Goal: Information Seeking & Learning: Get advice/opinions

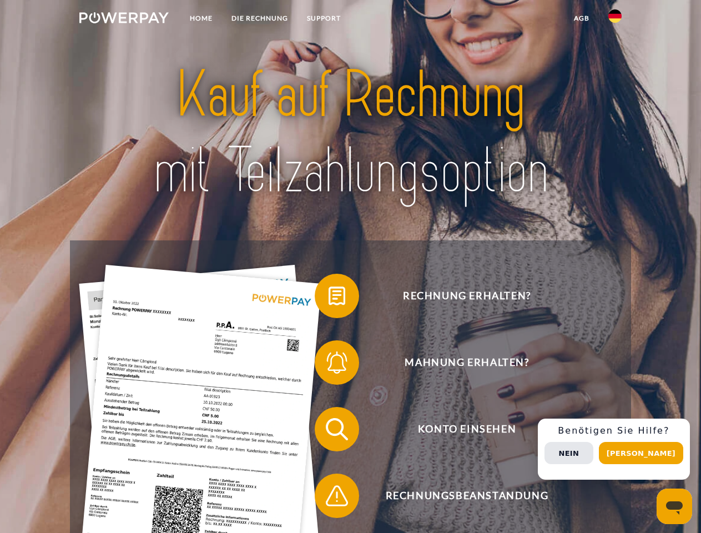
click at [124, 19] on img at bounding box center [123, 17] width 89 height 11
click at [615, 19] on img at bounding box center [614, 15] width 13 height 13
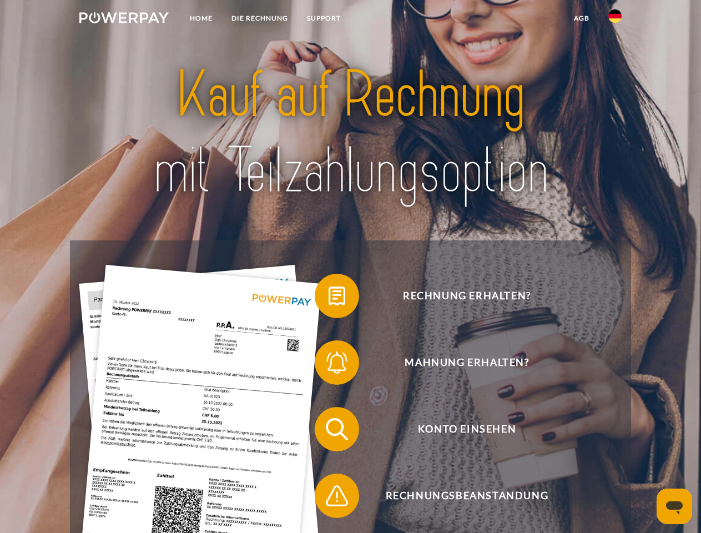
click at [581, 18] on link "agb" at bounding box center [581, 18] width 34 height 20
click at [328, 298] on span at bounding box center [319, 295] width 55 height 55
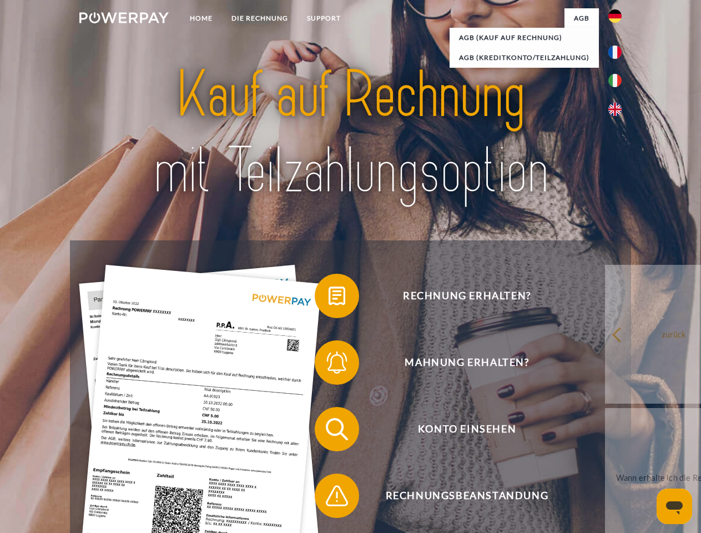
click at [328, 364] on div "Rechnung erhalten? Mahnung erhalten? Konto einsehen" at bounding box center [350, 462] width 560 height 444
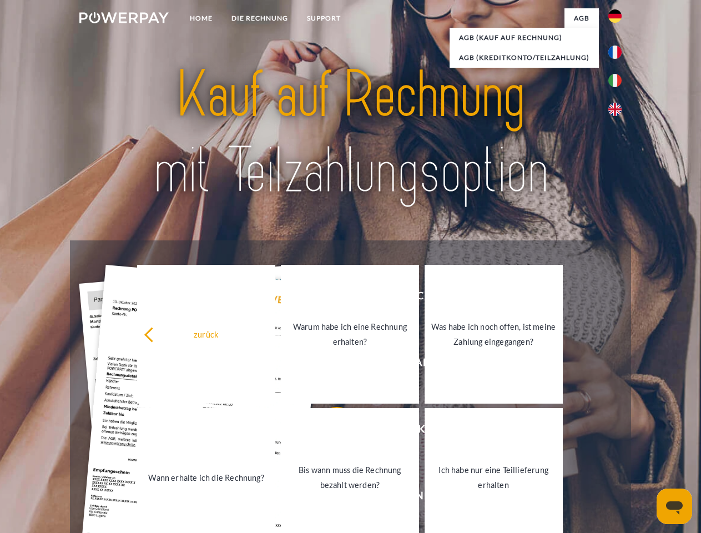
click at [328, 431] on link "Bis wann muss die Rechnung bezahlt werden?" at bounding box center [350, 477] width 138 height 139
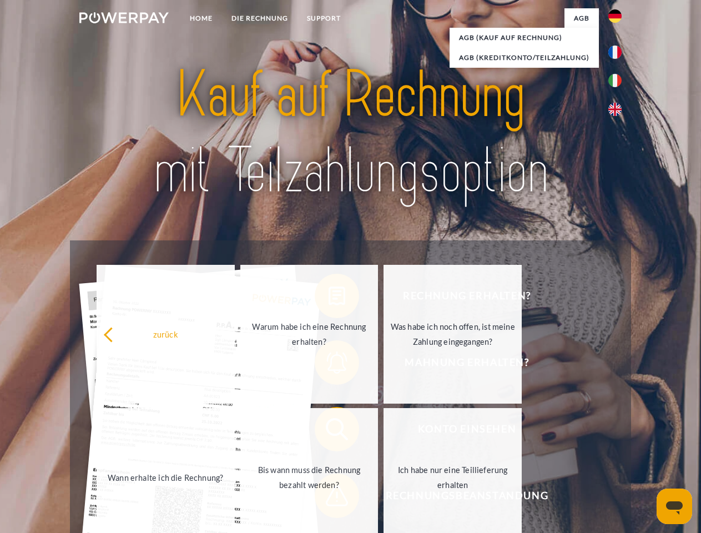
click at [383, 498] on link "Ich habe nur eine Teillieferung erhalten" at bounding box center [452, 477] width 138 height 139
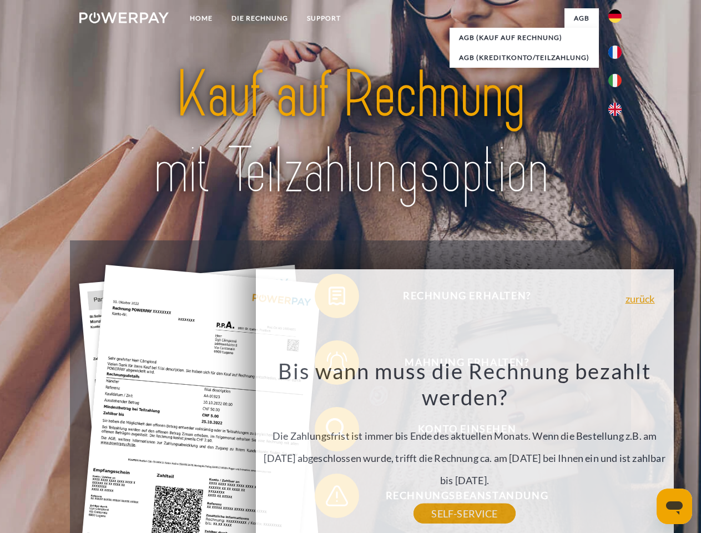
click at [617, 449] on div "zurück Warum habe ich eine Rechnung erhalten? POWERPAY ist der Rechnungsherstel…" at bounding box center [464, 421] width 448 height 318
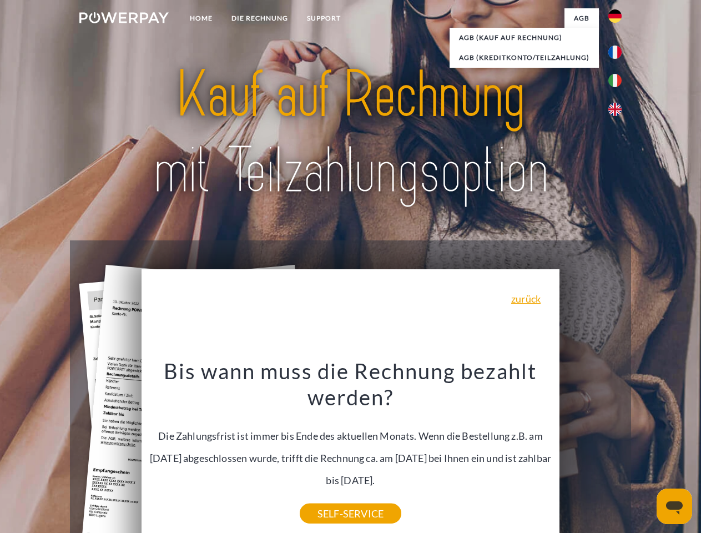
click at [590, 451] on span "Konto einsehen" at bounding box center [467, 429] width 272 height 44
click at [645, 453] on header "Home DIE RECHNUNG SUPPORT" at bounding box center [350, 383] width 701 height 766
